Goal: Task Accomplishment & Management: Manage account settings

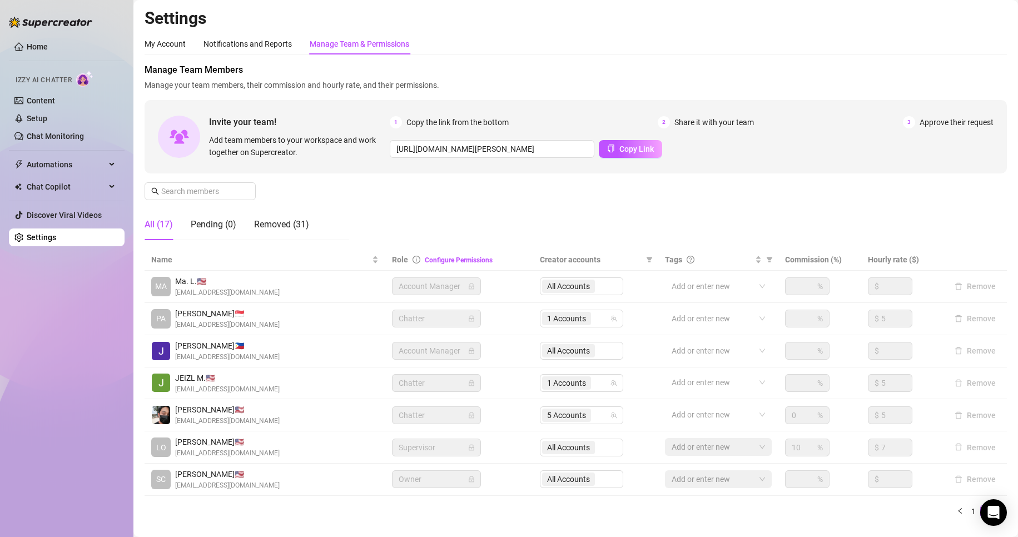
scroll to position [37, 0]
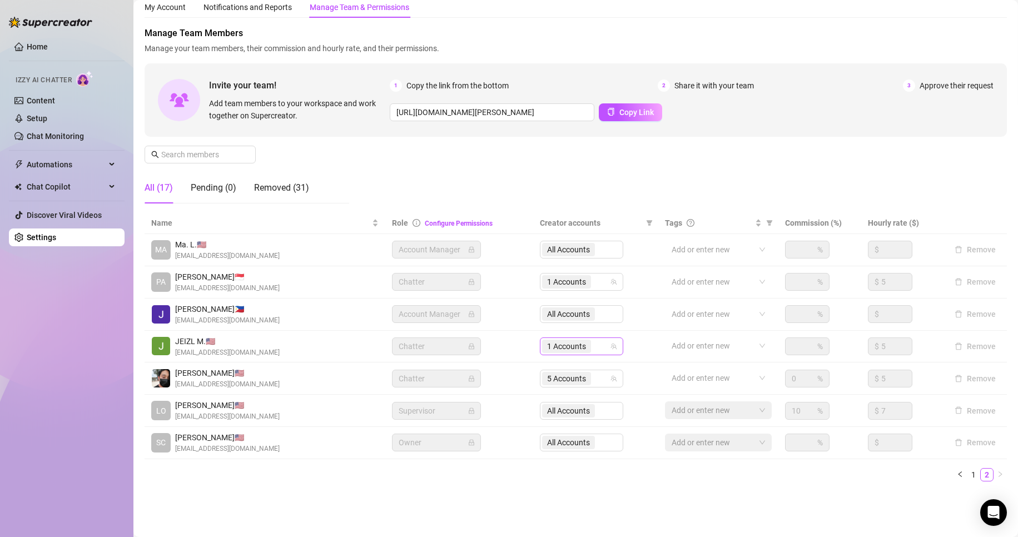
click at [554, 347] on span "1 Accounts" at bounding box center [566, 346] width 39 height 12
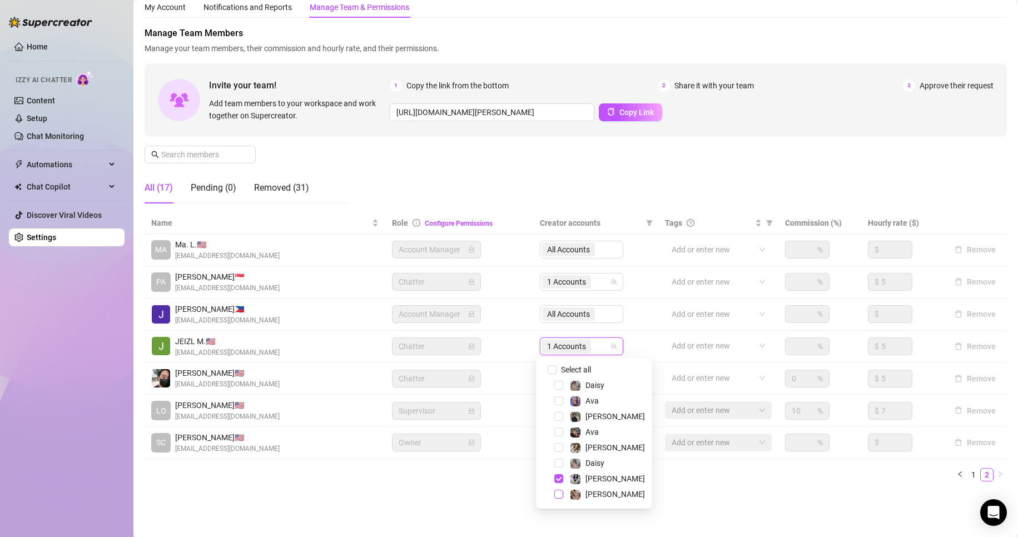
click at [558, 495] on span "Select tree node" at bounding box center [558, 494] width 9 height 9
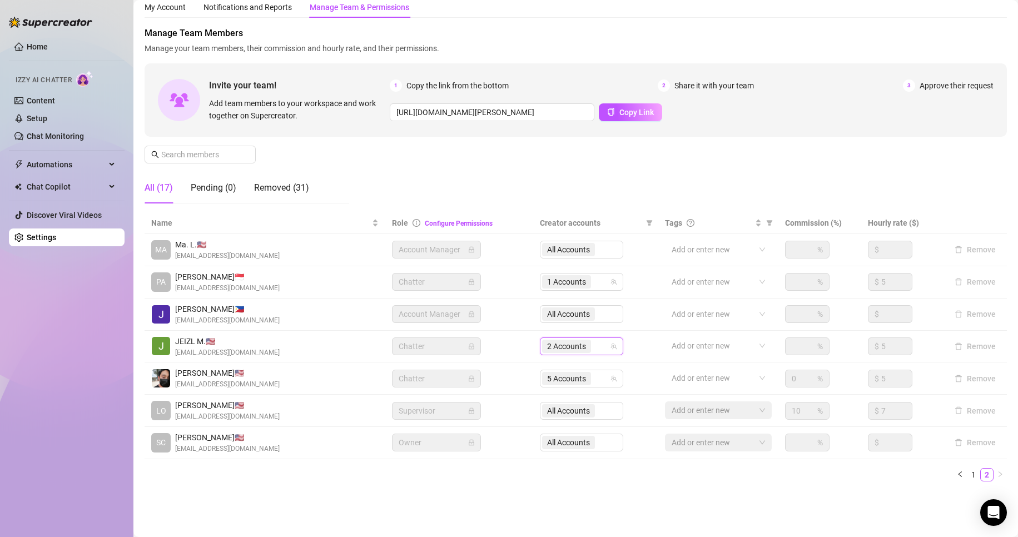
click at [708, 481] on ul "1 2" at bounding box center [576, 474] width 863 height 13
click at [47, 114] on link "Setup" at bounding box center [37, 118] width 21 height 9
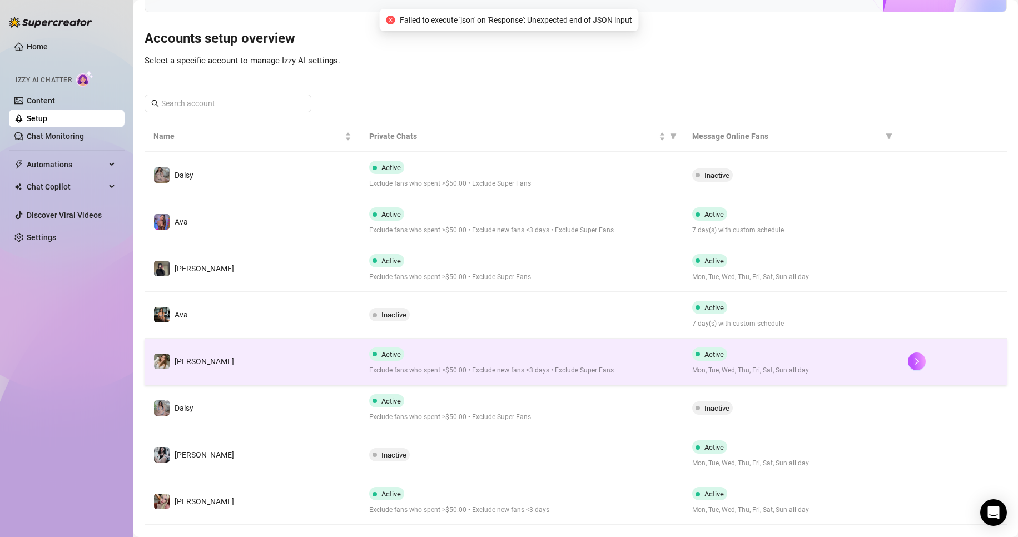
scroll to position [113, 0]
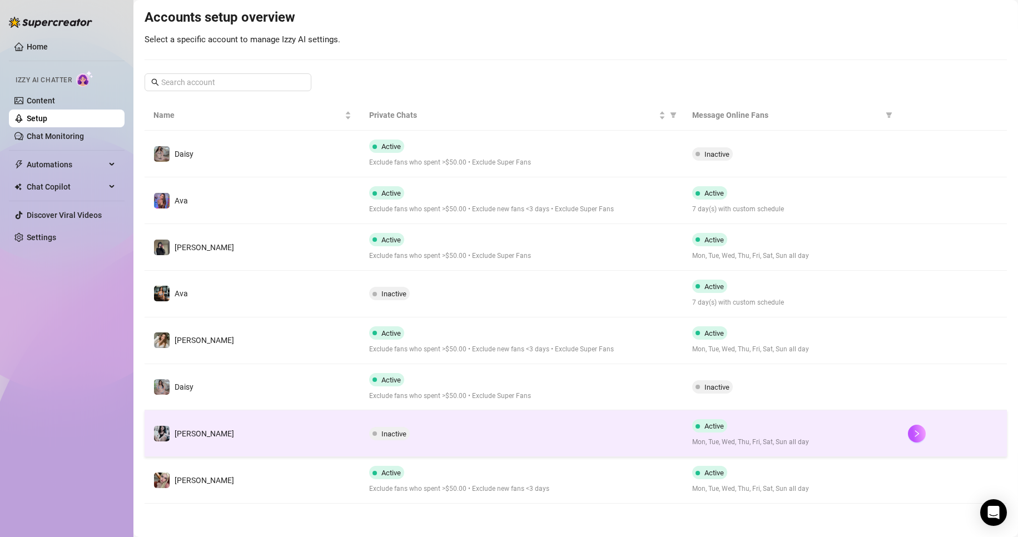
click at [908, 425] on div at bounding box center [953, 434] width 90 height 18
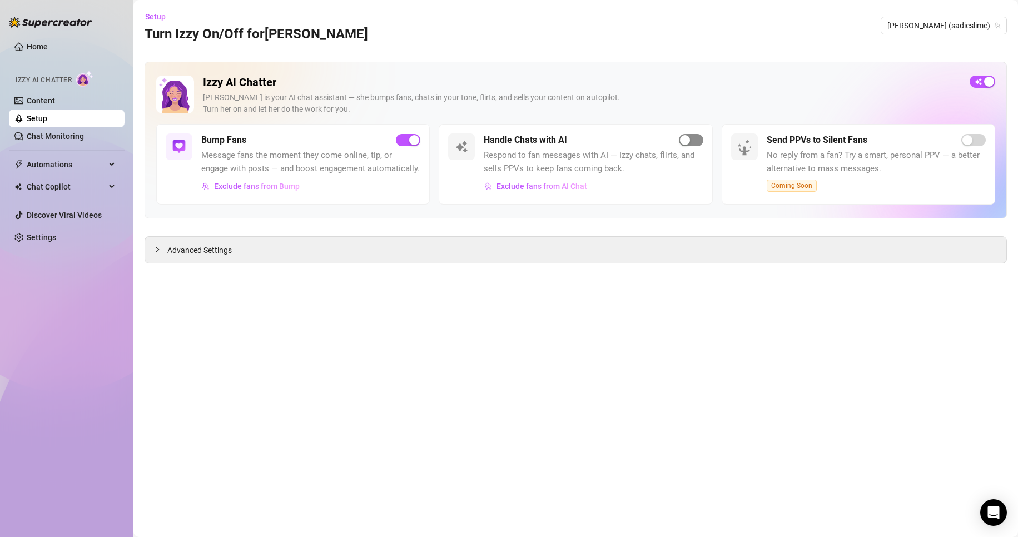
click at [696, 138] on span "button" at bounding box center [691, 140] width 24 height 12
click at [41, 114] on link "Setup" at bounding box center [37, 118] width 21 height 9
